Goal: Transaction & Acquisition: Book appointment/travel/reservation

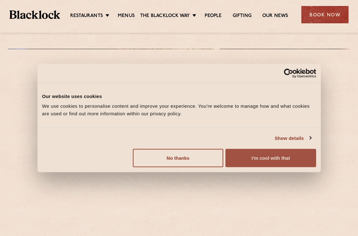
click at [264, 163] on button "I'm cool with that" at bounding box center [271, 158] width 90 height 18
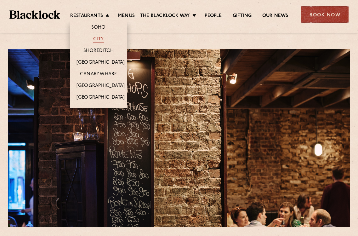
click at [100, 38] on link "City" at bounding box center [98, 39] width 11 height 7
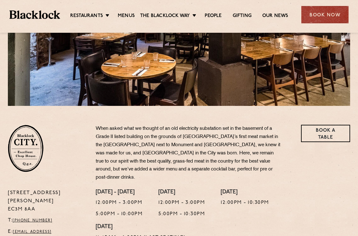
scroll to position [158, 0]
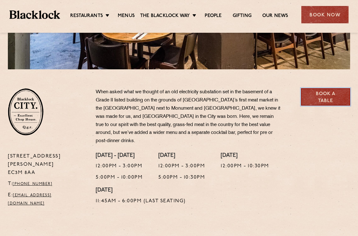
click at [320, 97] on link "Book a Table" at bounding box center [325, 96] width 49 height 17
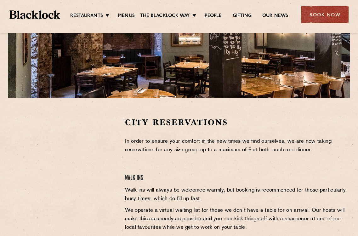
scroll to position [126, 0]
